Goal: Task Accomplishment & Management: Manage account settings

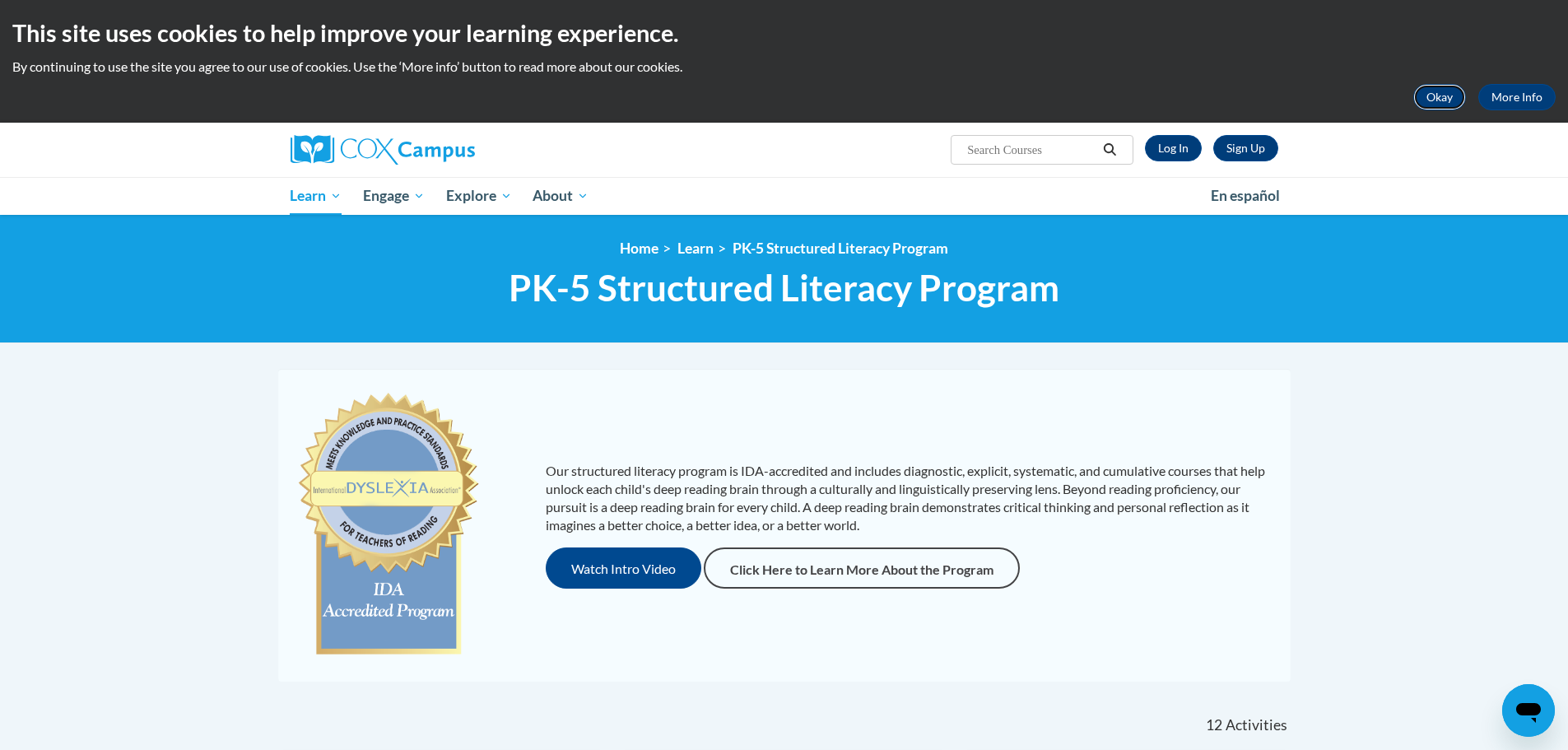
click at [1439, 93] on button "Okay" at bounding box center [1439, 97] width 53 height 27
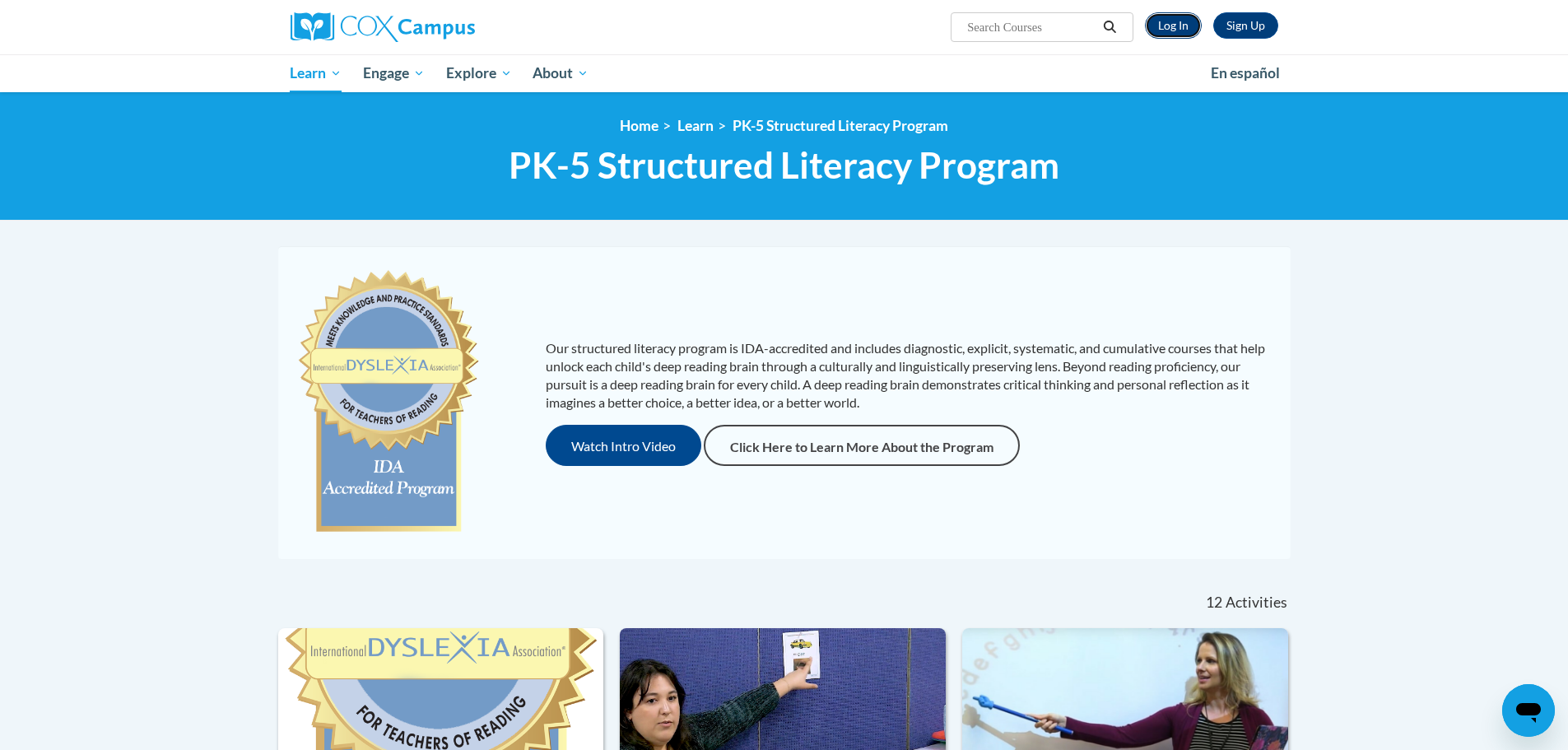
click at [1165, 27] on link "Log In" at bounding box center [1173, 26] width 57 height 27
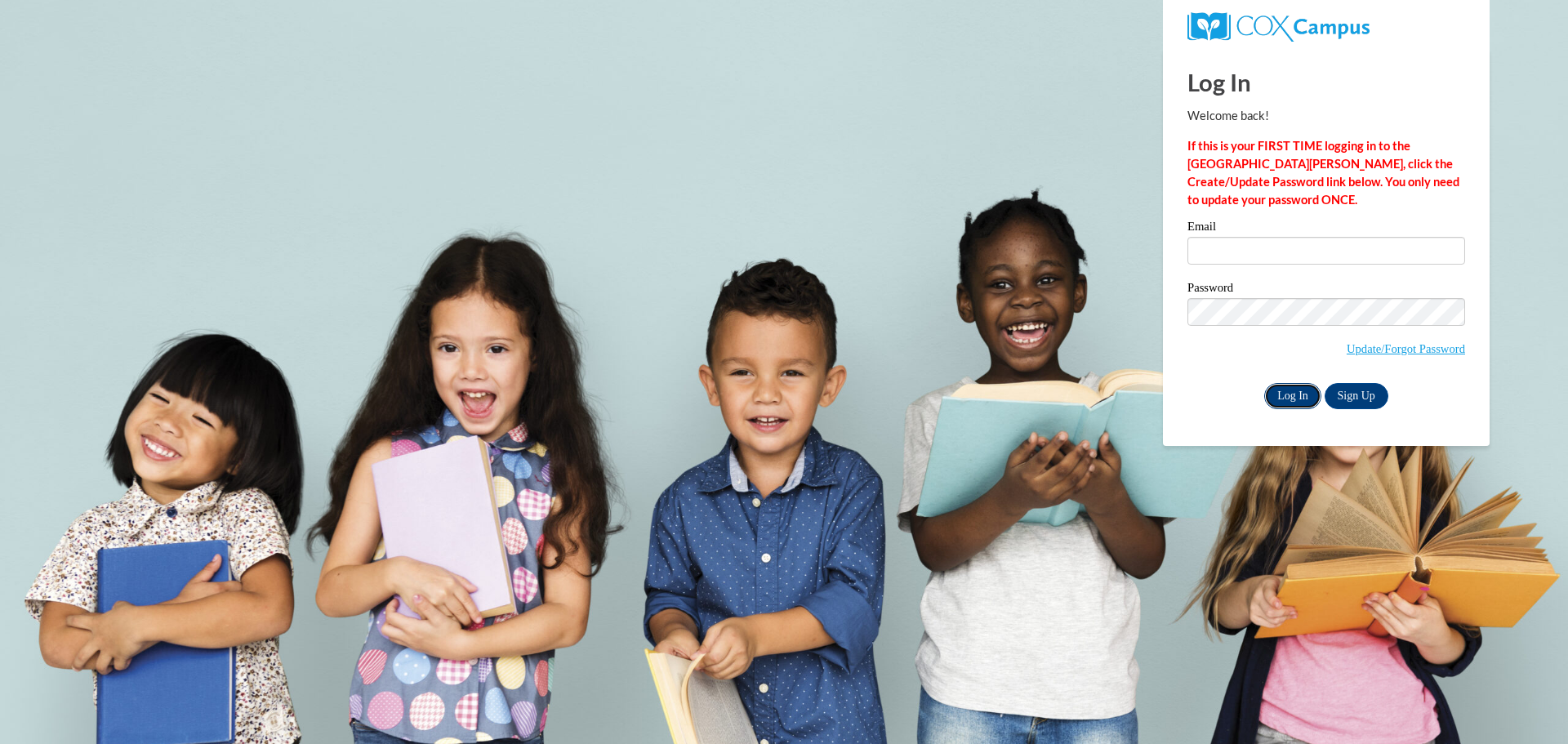
click at [1292, 394] on input "Log In" at bounding box center [1292, 396] width 57 height 27
click at [1401, 295] on label "Password" at bounding box center [1327, 290] width 278 height 16
click at [1211, 255] on input "ko" at bounding box center [1327, 250] width 278 height 27
type input "[EMAIL_ADDRESS][DOMAIN_NAME]"
click at [1309, 400] on input "Log In" at bounding box center [1292, 396] width 57 height 27
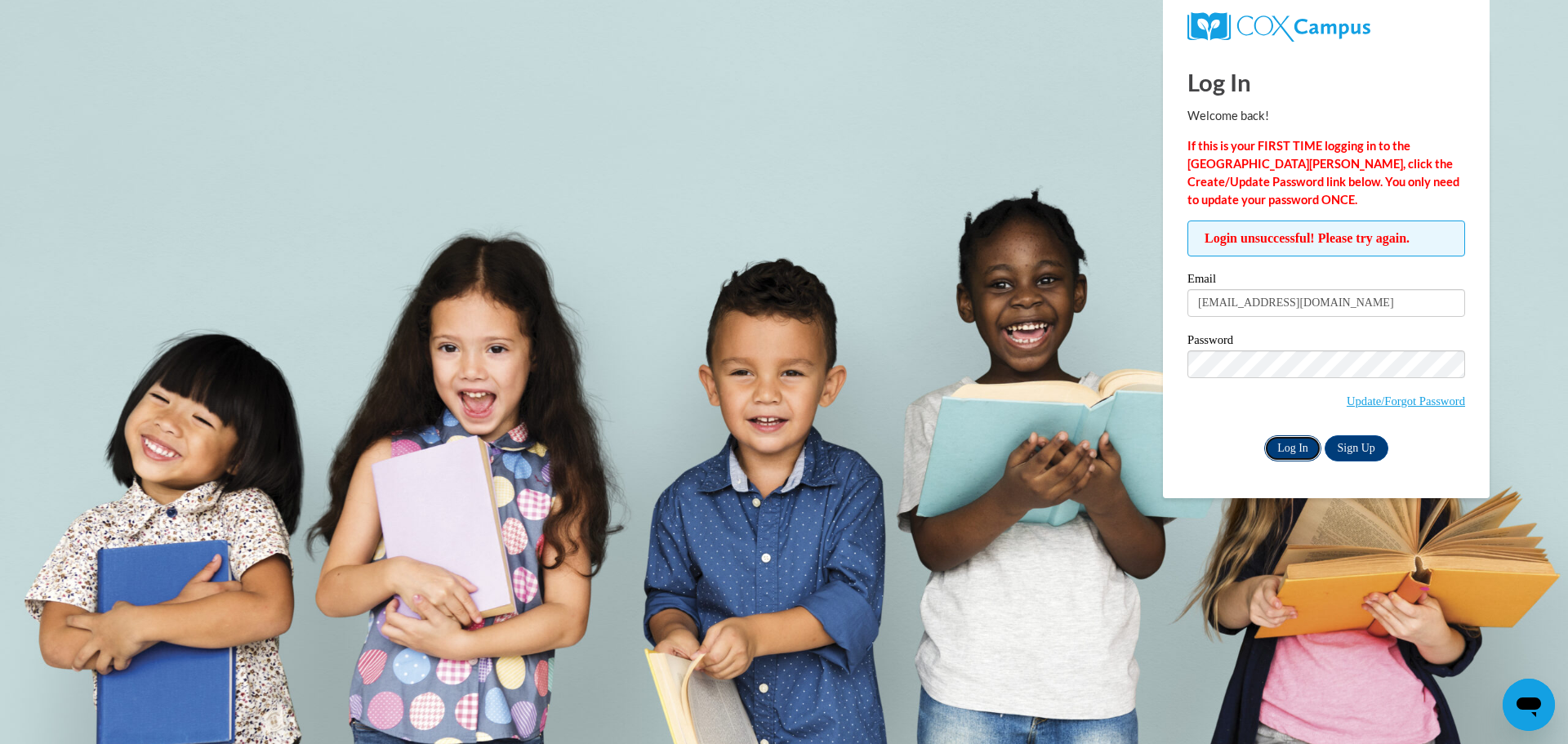
click at [1301, 443] on input "Log In" at bounding box center [1292, 449] width 57 height 27
click at [1264, 435] on input "Log In" at bounding box center [1292, 449] width 57 height 27
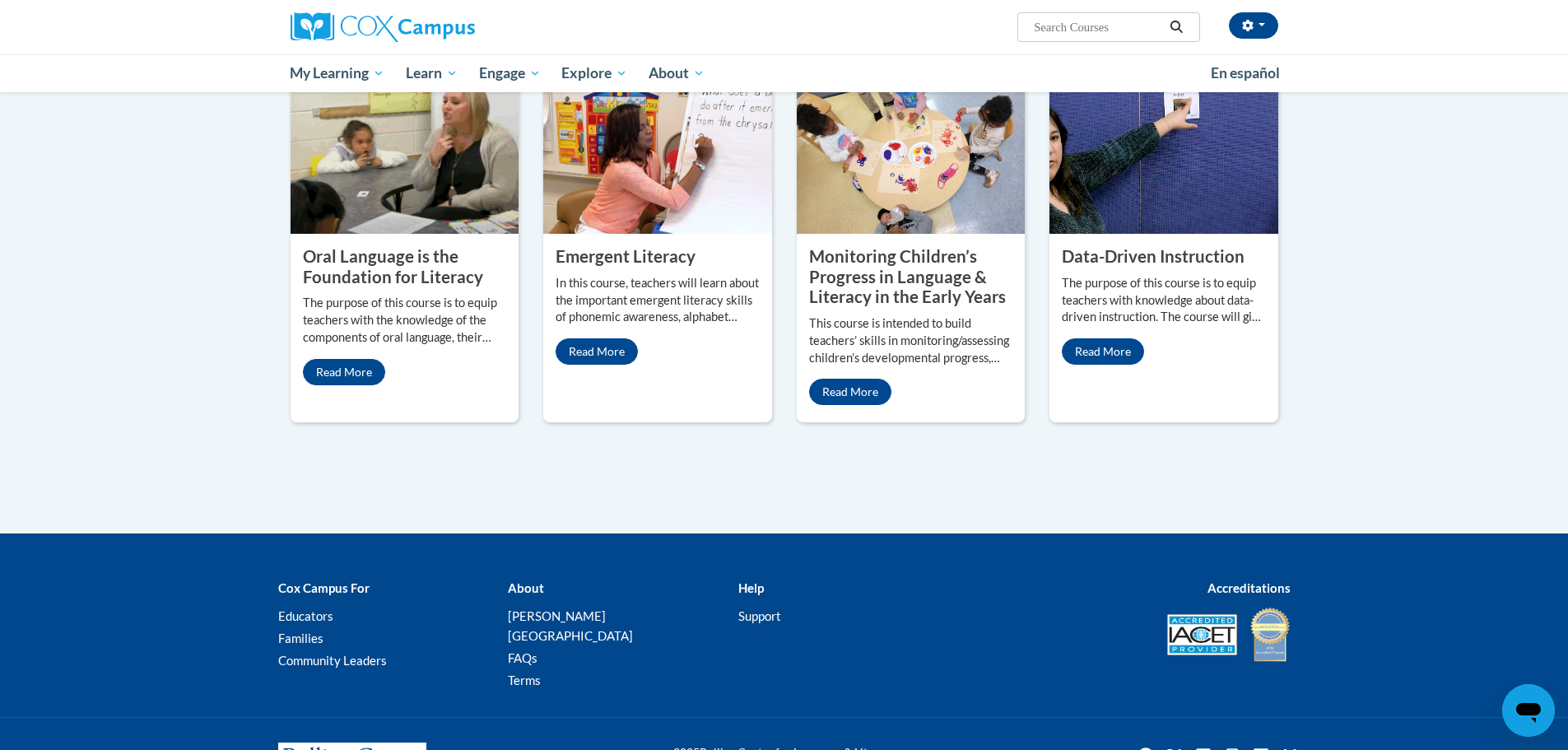
scroll to position [1400, 0]
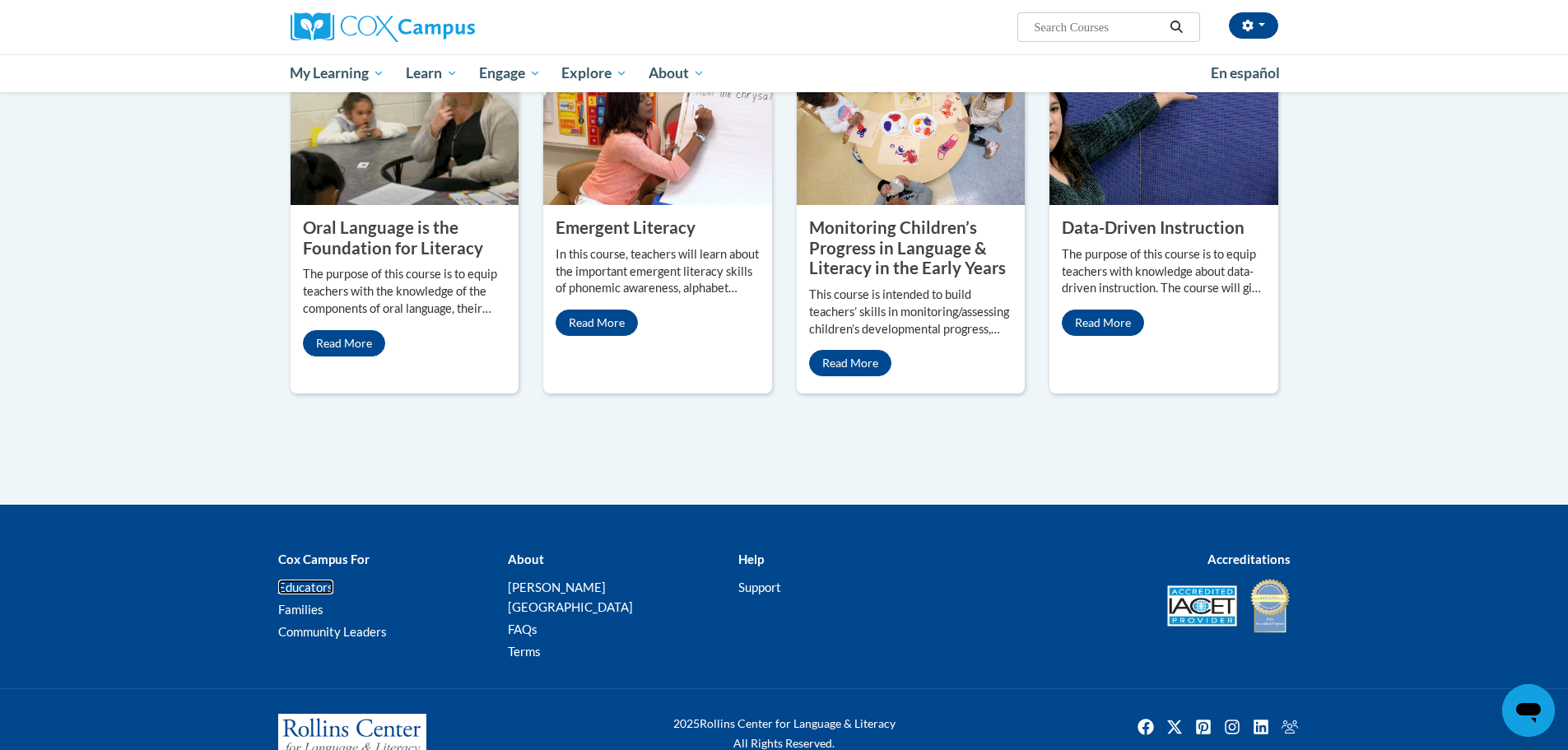
click at [310, 580] on link "Educators" at bounding box center [306, 587] width 55 height 15
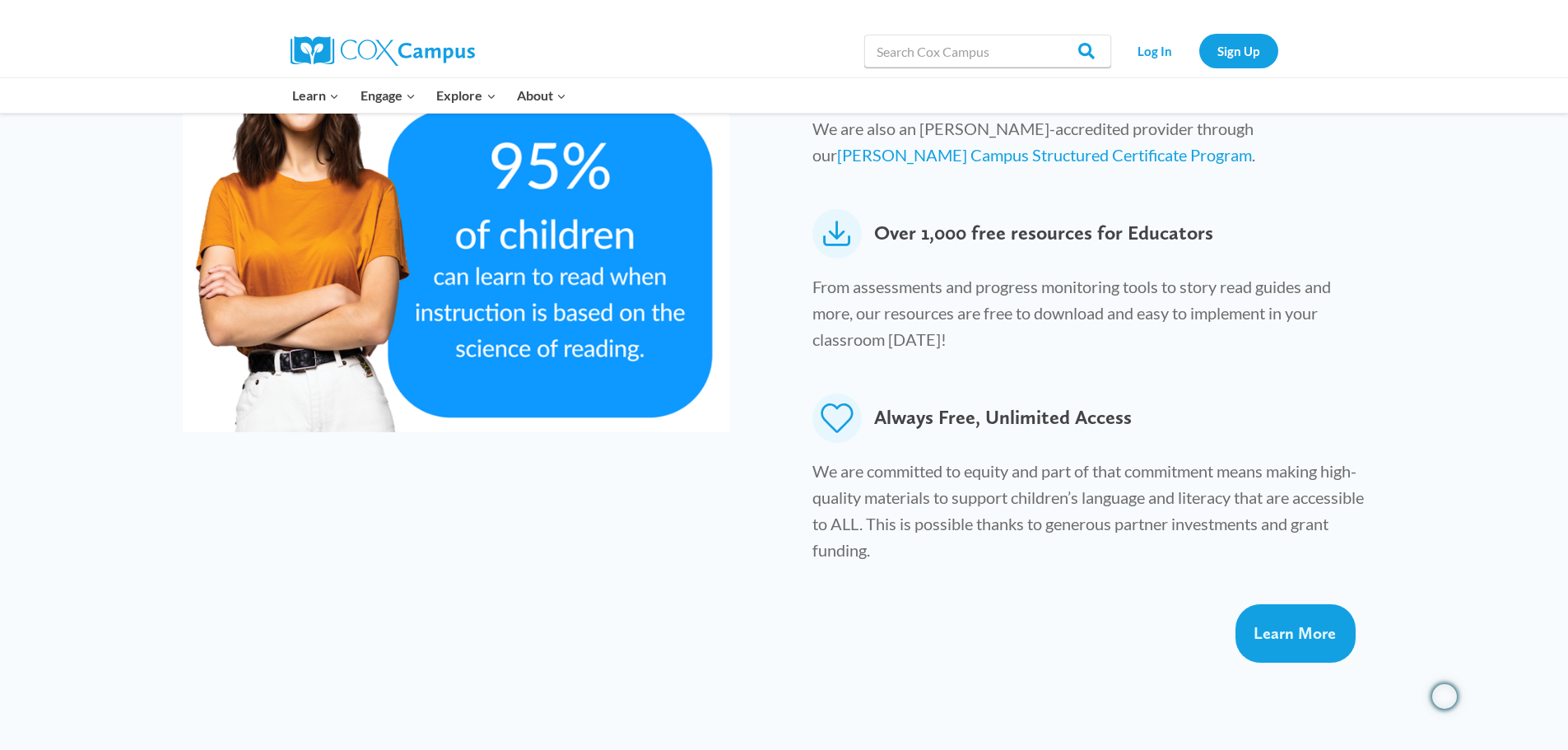
scroll to position [906, 0]
